Goal: Information Seeking & Learning: Learn about a topic

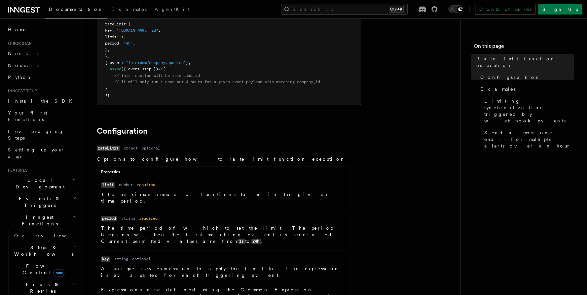
scroll to position [109, 0]
click at [238, 226] on p "The time period of which to set the limit. The period begins when the first mat…" at bounding box center [223, 236] width 245 height 20
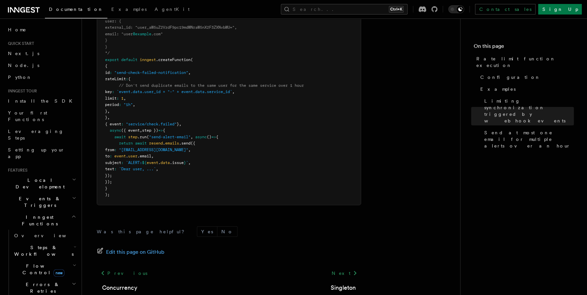
scroll to position [0, 0]
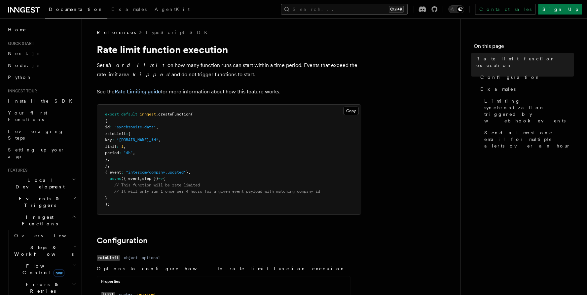
click at [344, 10] on button "Search... Ctrl+K" at bounding box center [344, 9] width 127 height 11
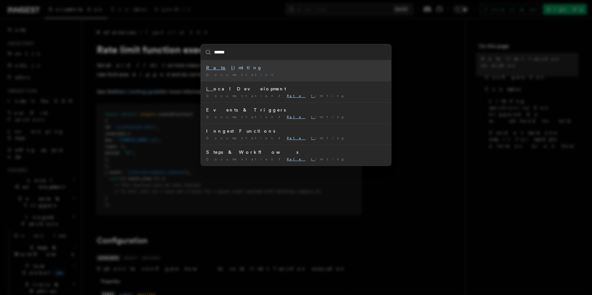
type input "*******"
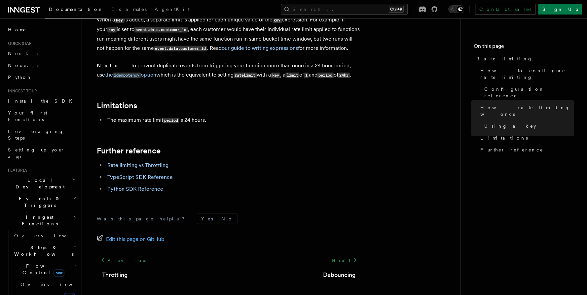
scroll to position [1044, 0]
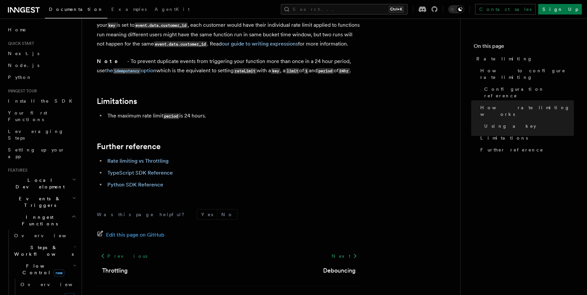
click at [169, 157] on li "Rate limiting vs Throttling" at bounding box center [233, 161] width 256 height 9
click at [165, 158] on link "Rate limiting vs Throttling" at bounding box center [137, 161] width 61 height 6
